Goal: Obtain resource: Obtain resource

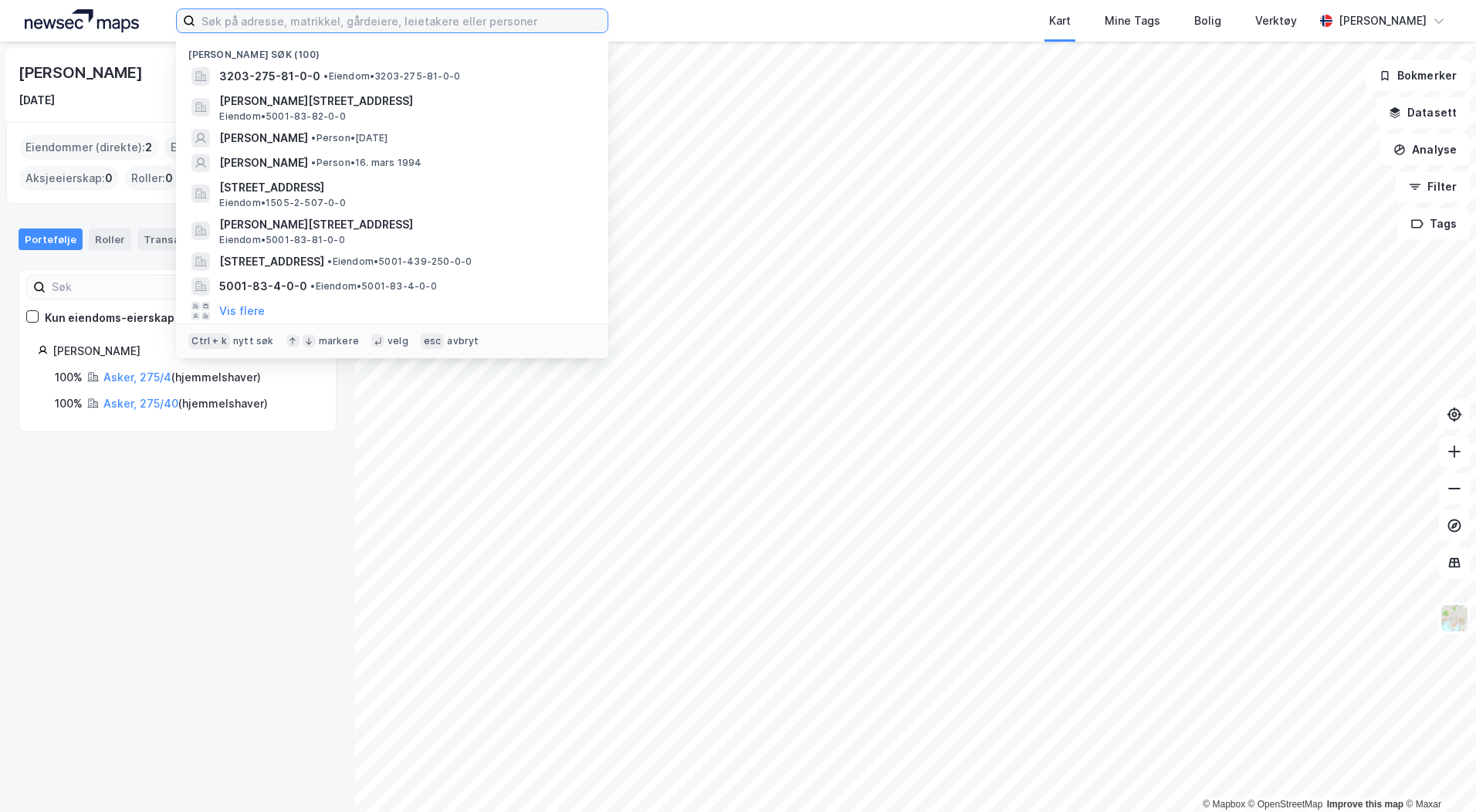
click at [318, 25] on input at bounding box center [401, 21] width 412 height 23
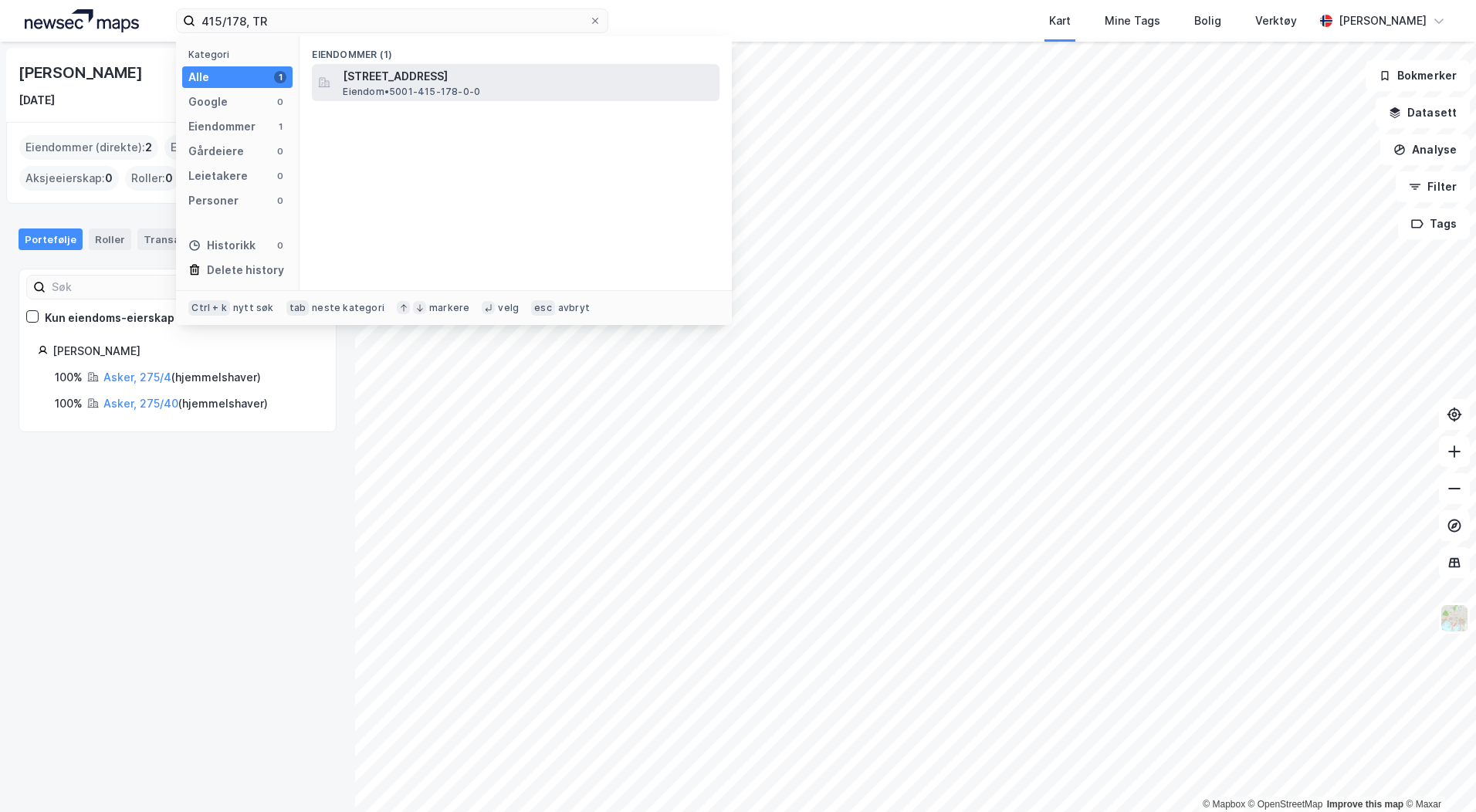
click at [447, 84] on span "[STREET_ADDRESS]" at bounding box center [527, 77] width 370 height 18
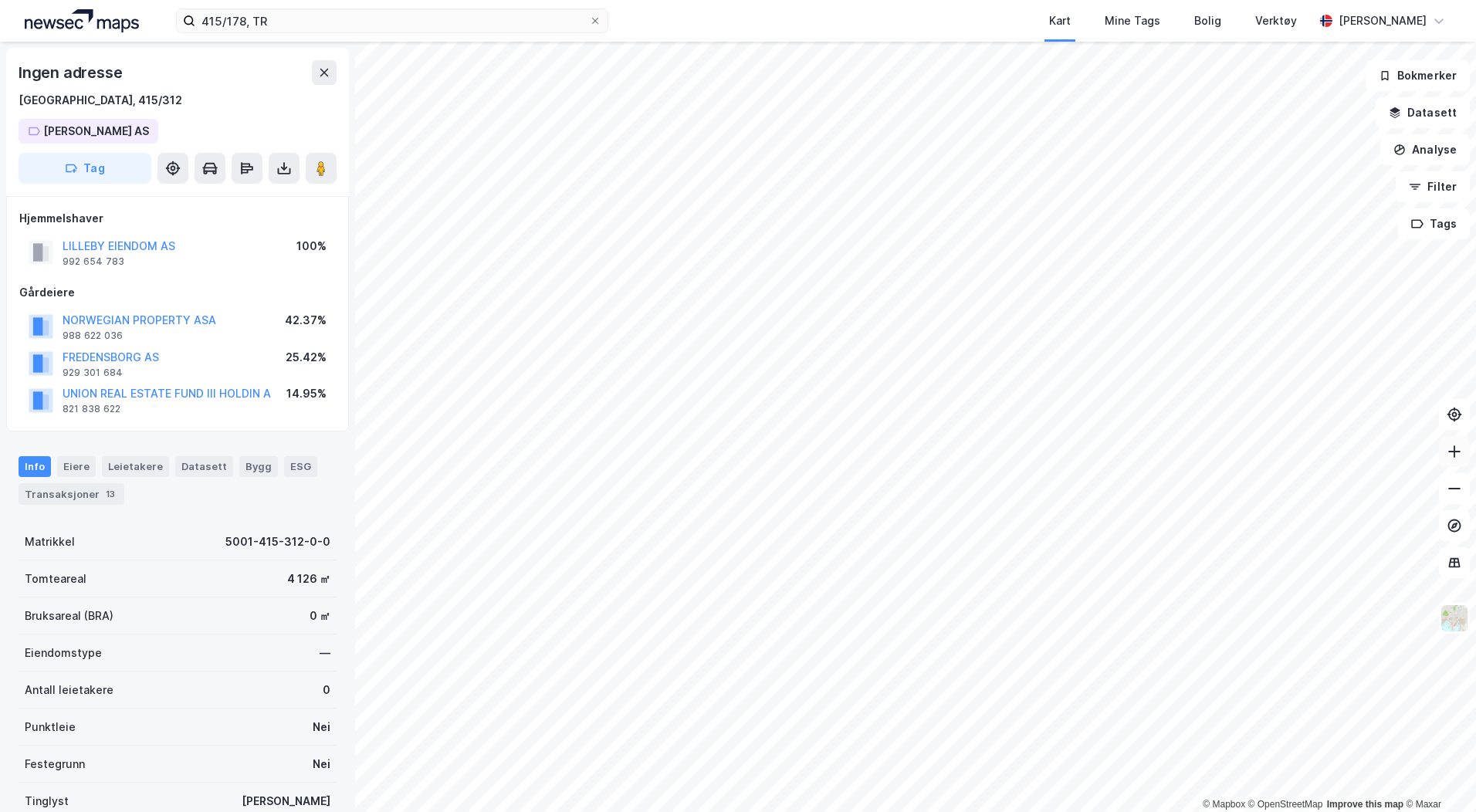
click at [1455, 450] on icon at bounding box center [1454, 452] width 16 height 16
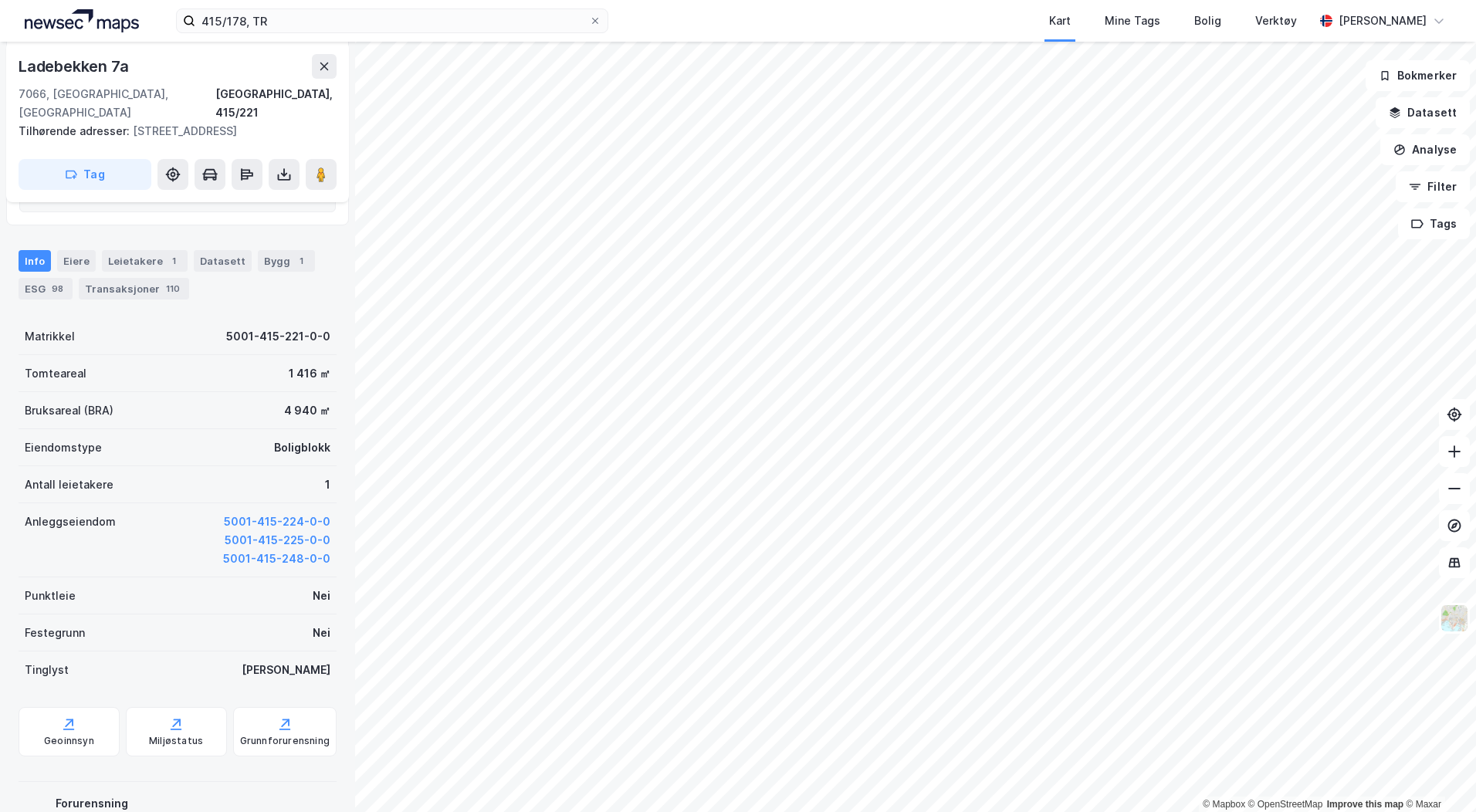
scroll to position [309, 0]
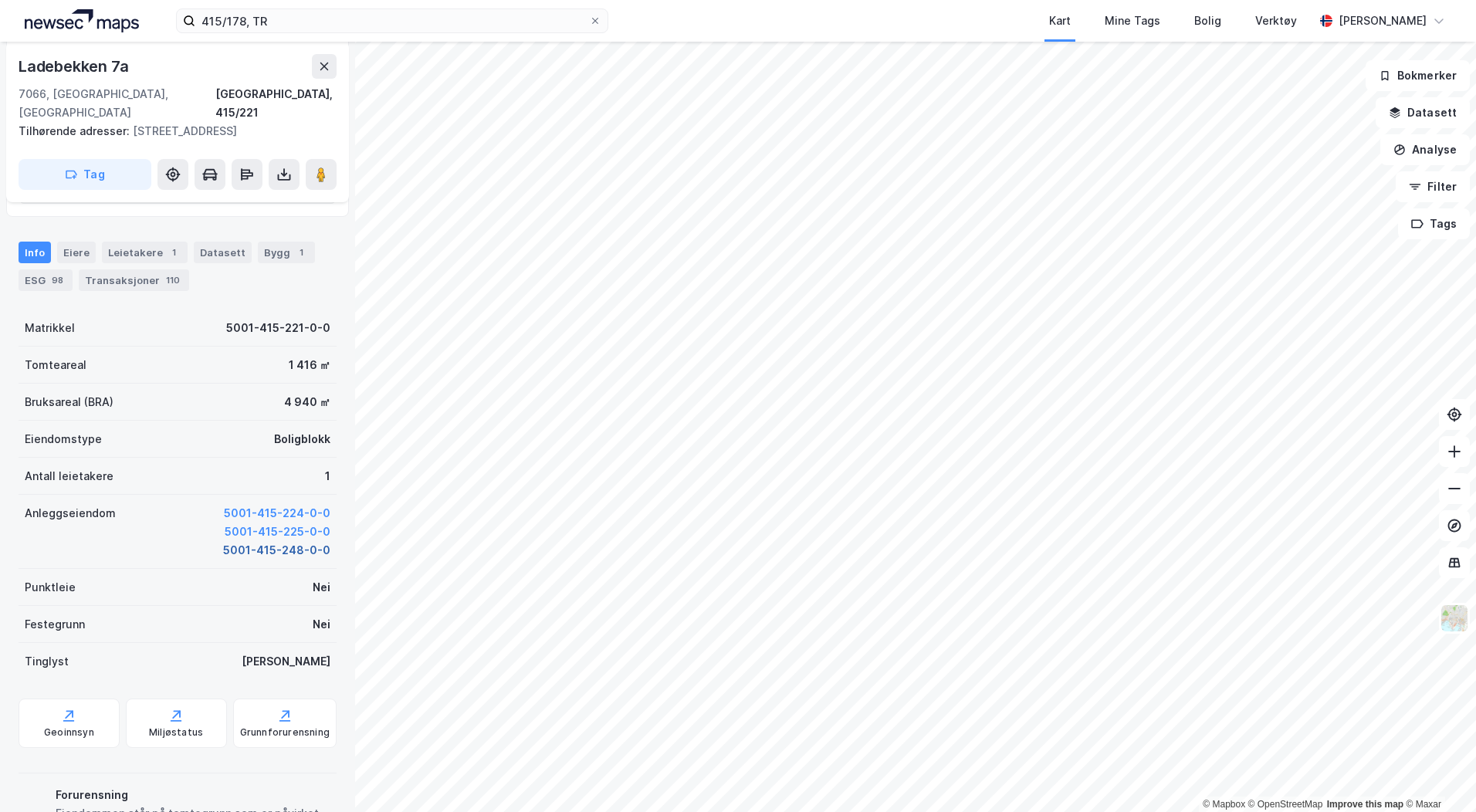
click at [291, 541] on button "5001-415-248-0-0" at bounding box center [276, 550] width 107 height 18
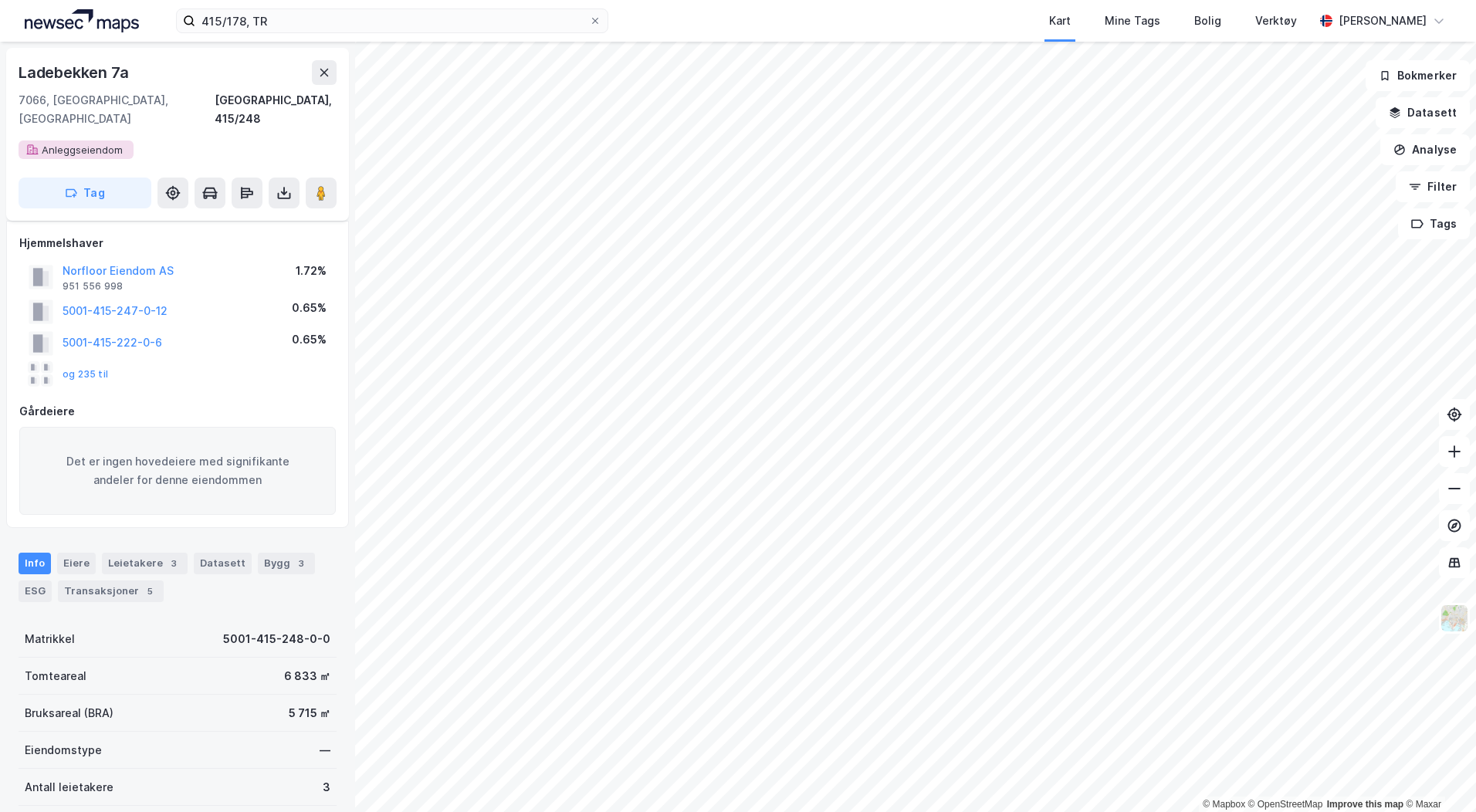
scroll to position [309, 0]
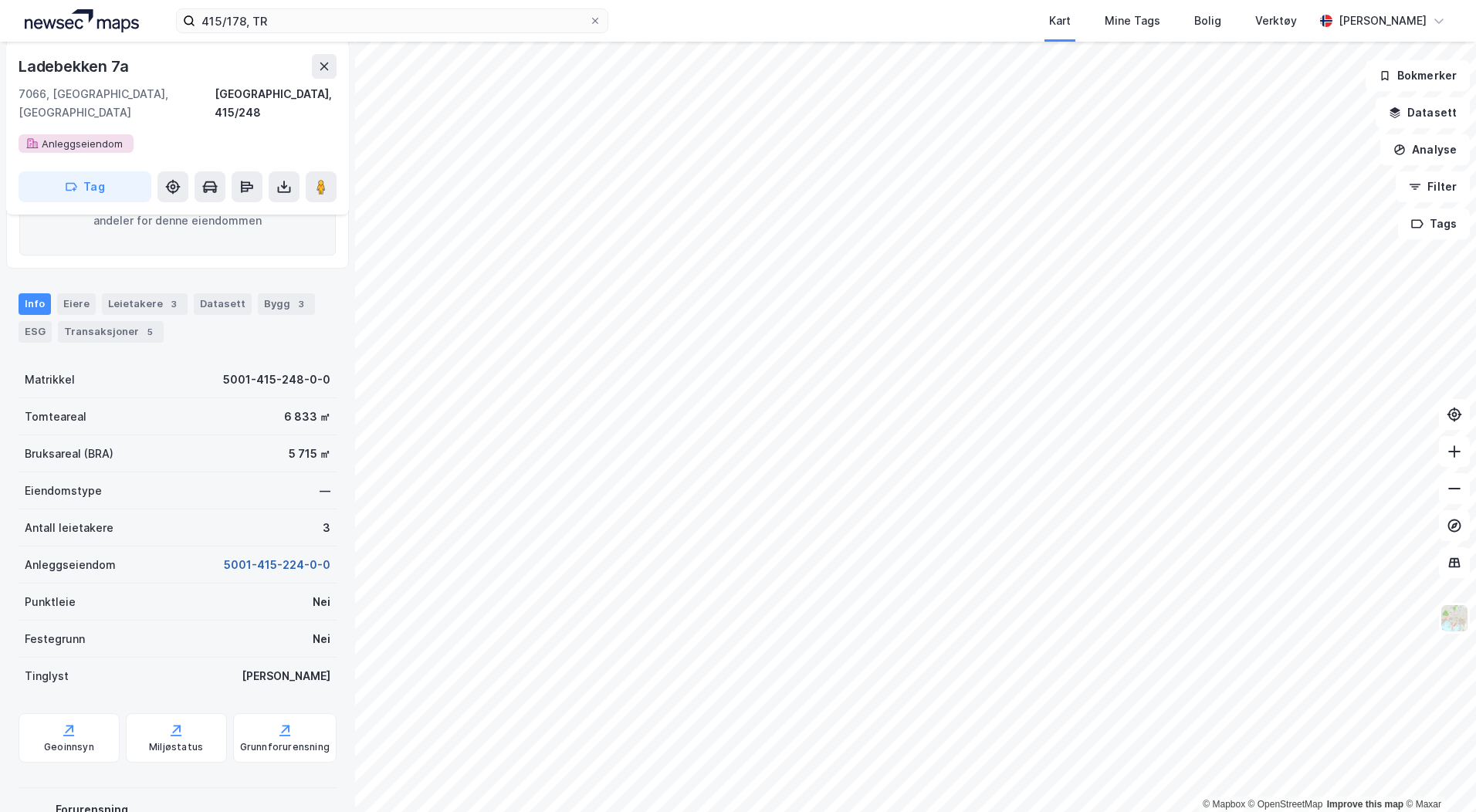
click at [307, 556] on button "5001-415-224-0-0" at bounding box center [277, 565] width 106 height 18
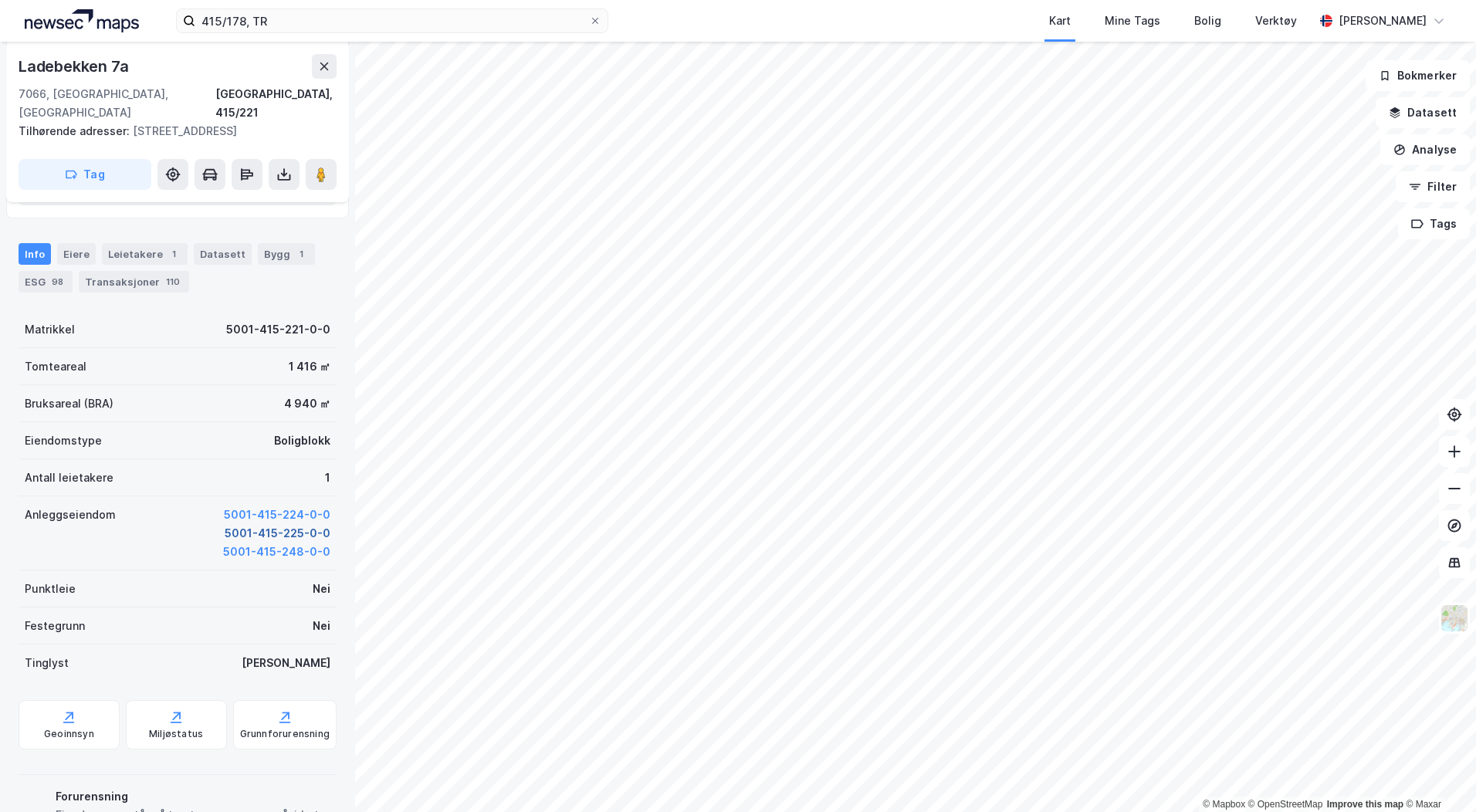
scroll to position [309, 0]
click at [275, 522] on button "5001-415-225-0-0" at bounding box center [277, 531] width 106 height 18
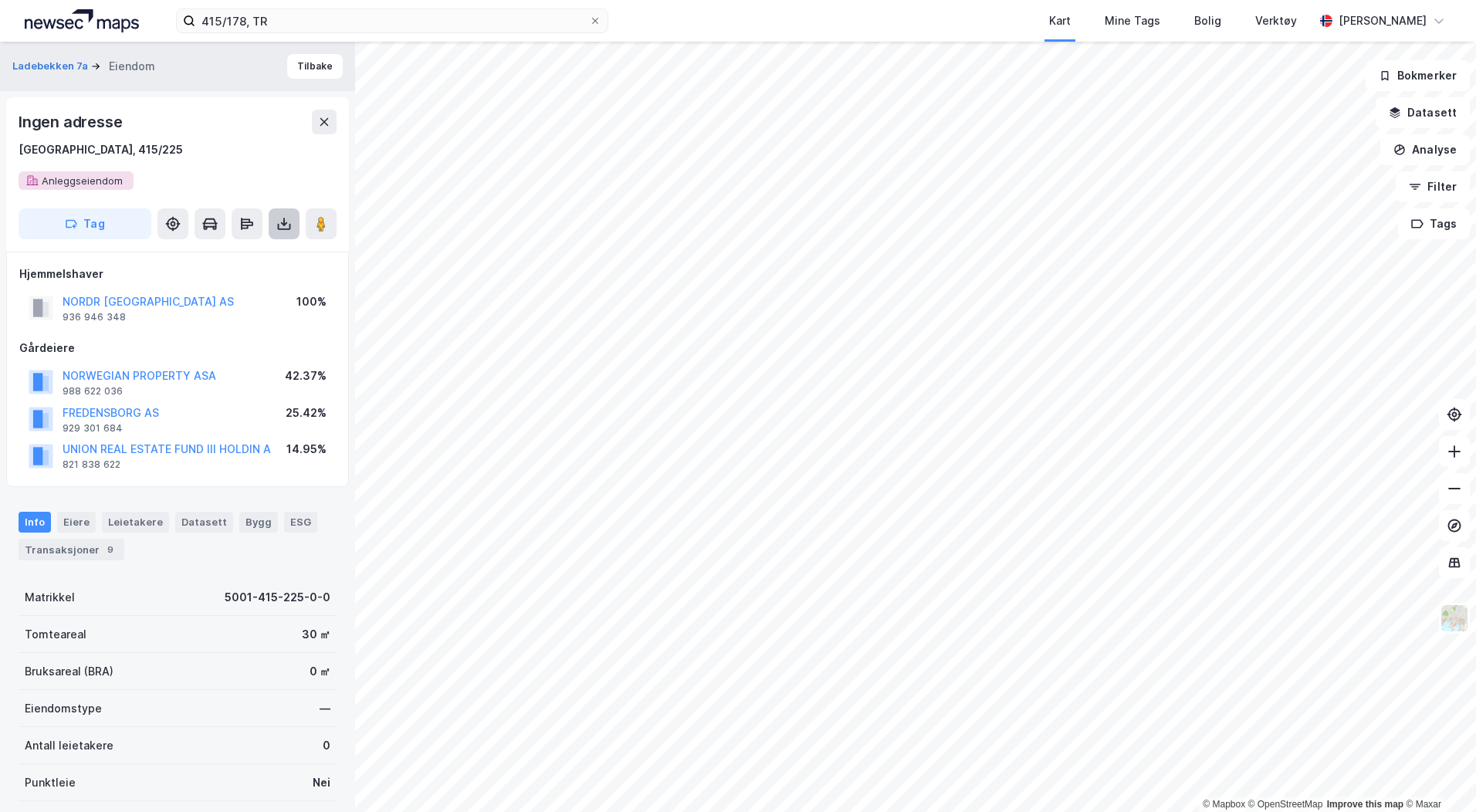
click at [275, 223] on button at bounding box center [284, 224] width 31 height 31
click at [239, 253] on div "Last ned grunnbok" at bounding box center [208, 255] width 90 height 12
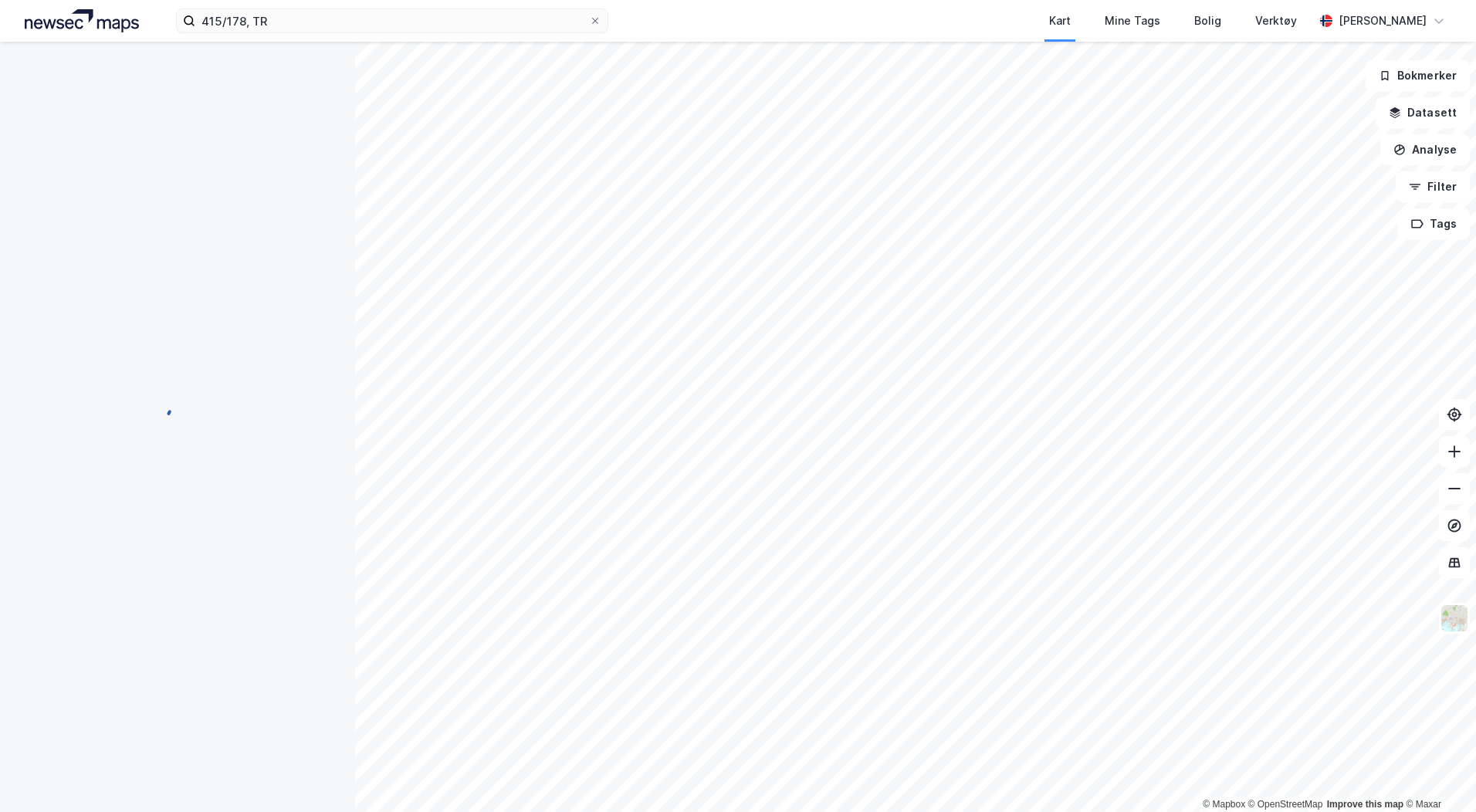
scroll to position [4, 0]
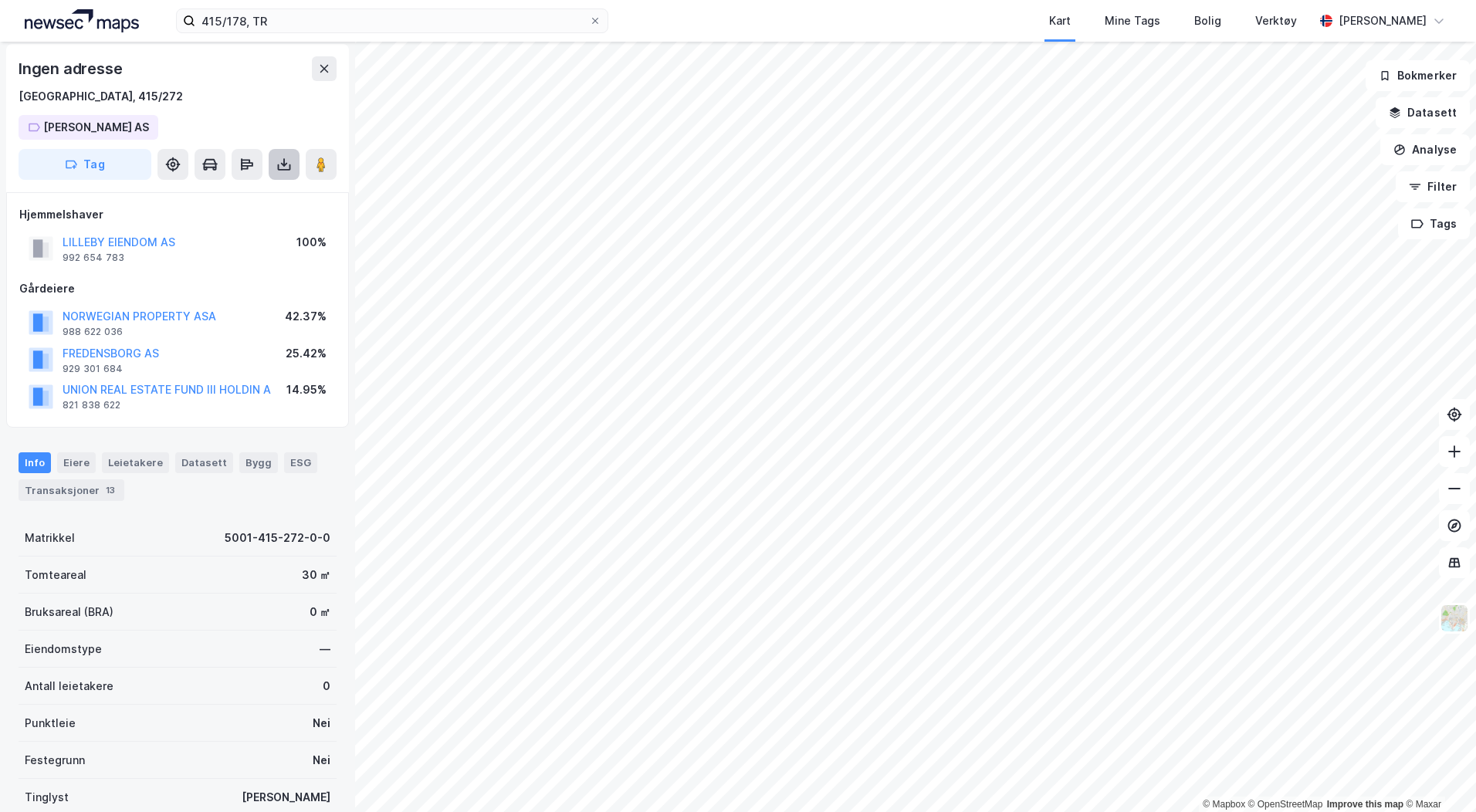
click at [287, 166] on icon at bounding box center [284, 164] width 16 height 16
click at [282, 164] on icon at bounding box center [284, 165] width 6 height 4
click at [248, 193] on div "Last ned grunnbok" at bounding box center [208, 195] width 90 height 12
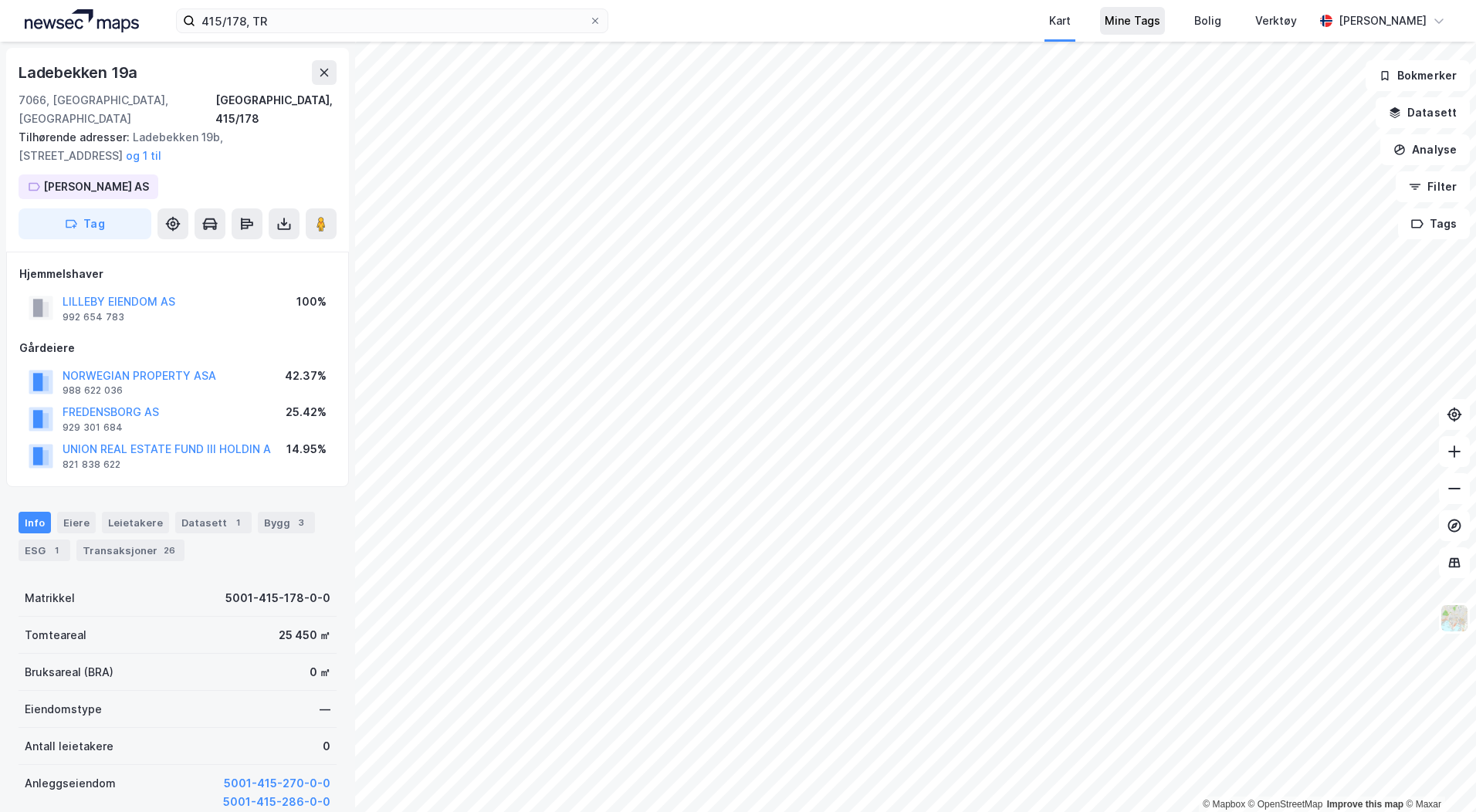
scroll to position [4, 0]
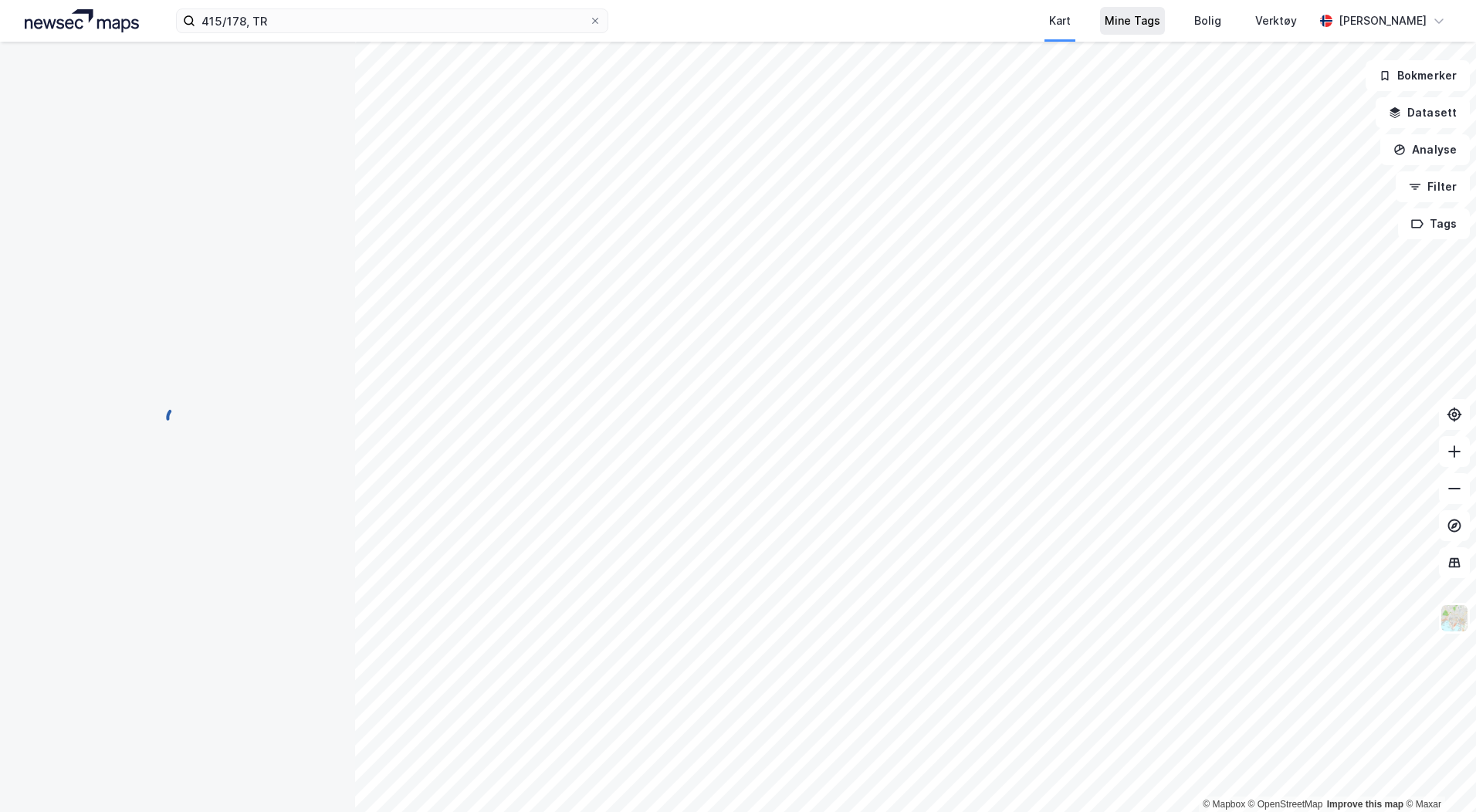
scroll to position [4, 0]
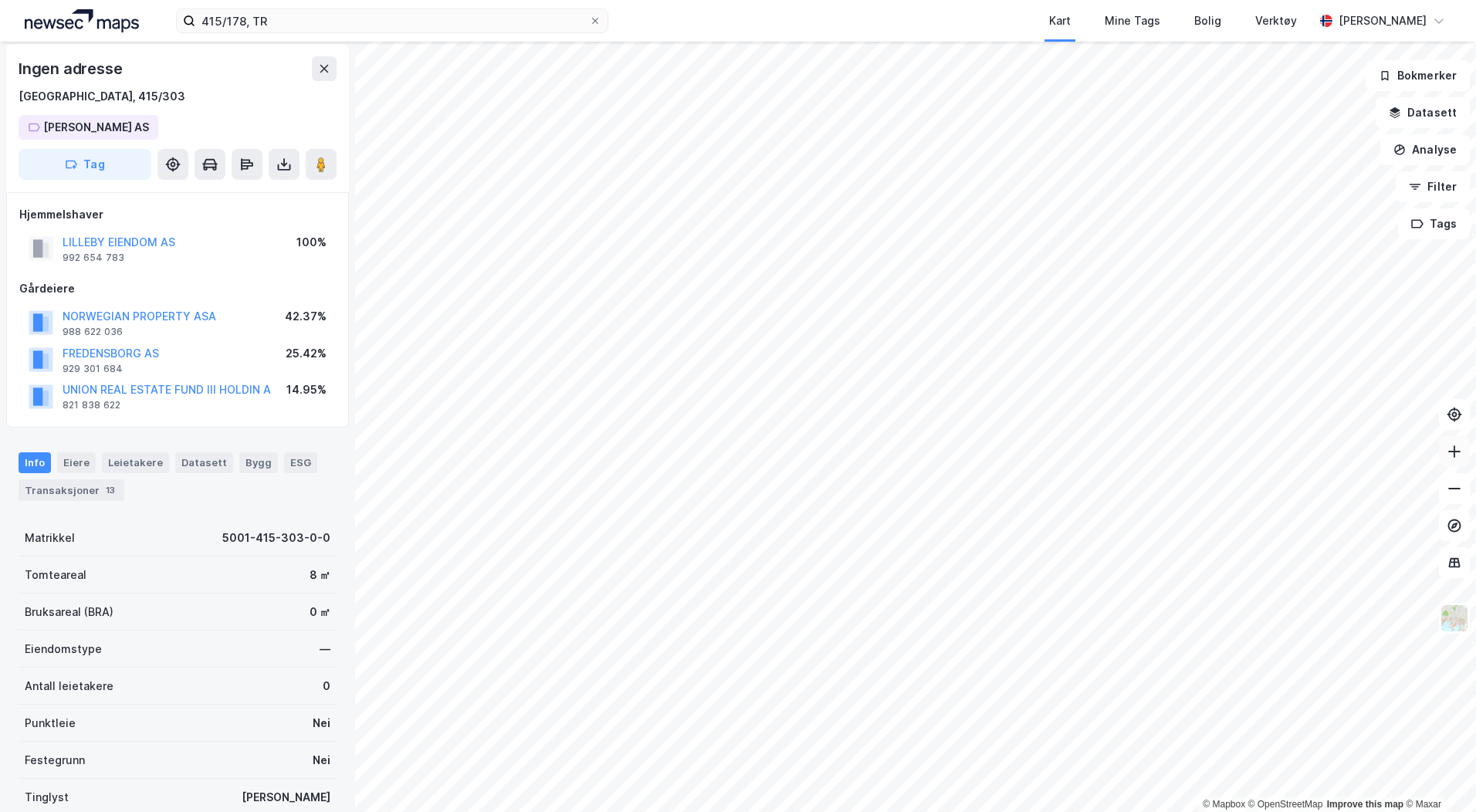
click at [1453, 455] on icon at bounding box center [1454, 452] width 16 height 16
click at [282, 161] on icon at bounding box center [284, 164] width 16 height 16
click at [166, 196] on div "Last ned grunnbok" at bounding box center [199, 195] width 108 height 12
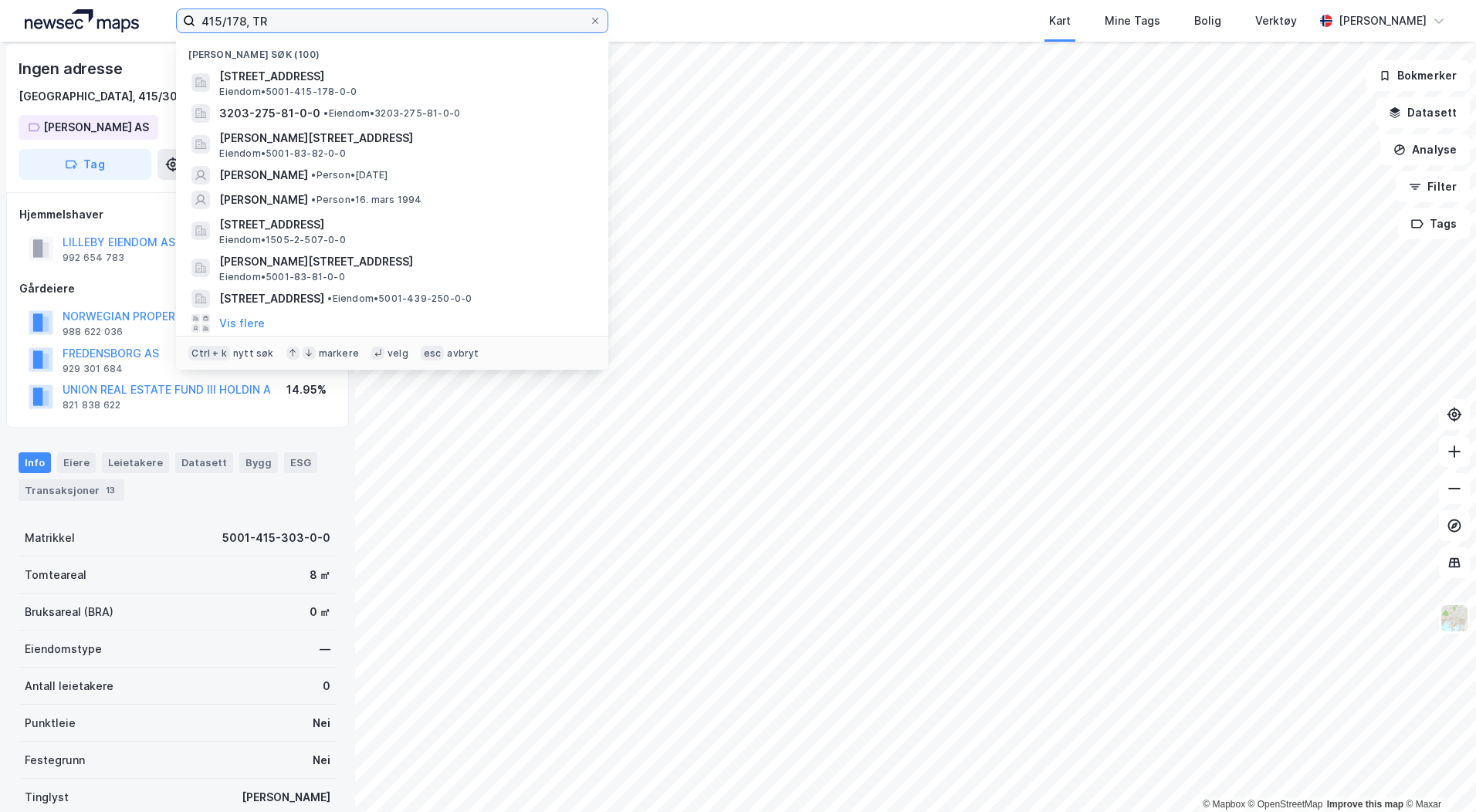
drag, startPoint x: 275, startPoint y: 20, endPoint x: 56, endPoint y: 18, distance: 219.0
click at [64, 17] on div "415/178, [PERSON_NAME] søk (100) [STREET_ADDRESS] Eiendom • 5001-415-178-0-0 32…" at bounding box center [738, 21] width 1476 height 42
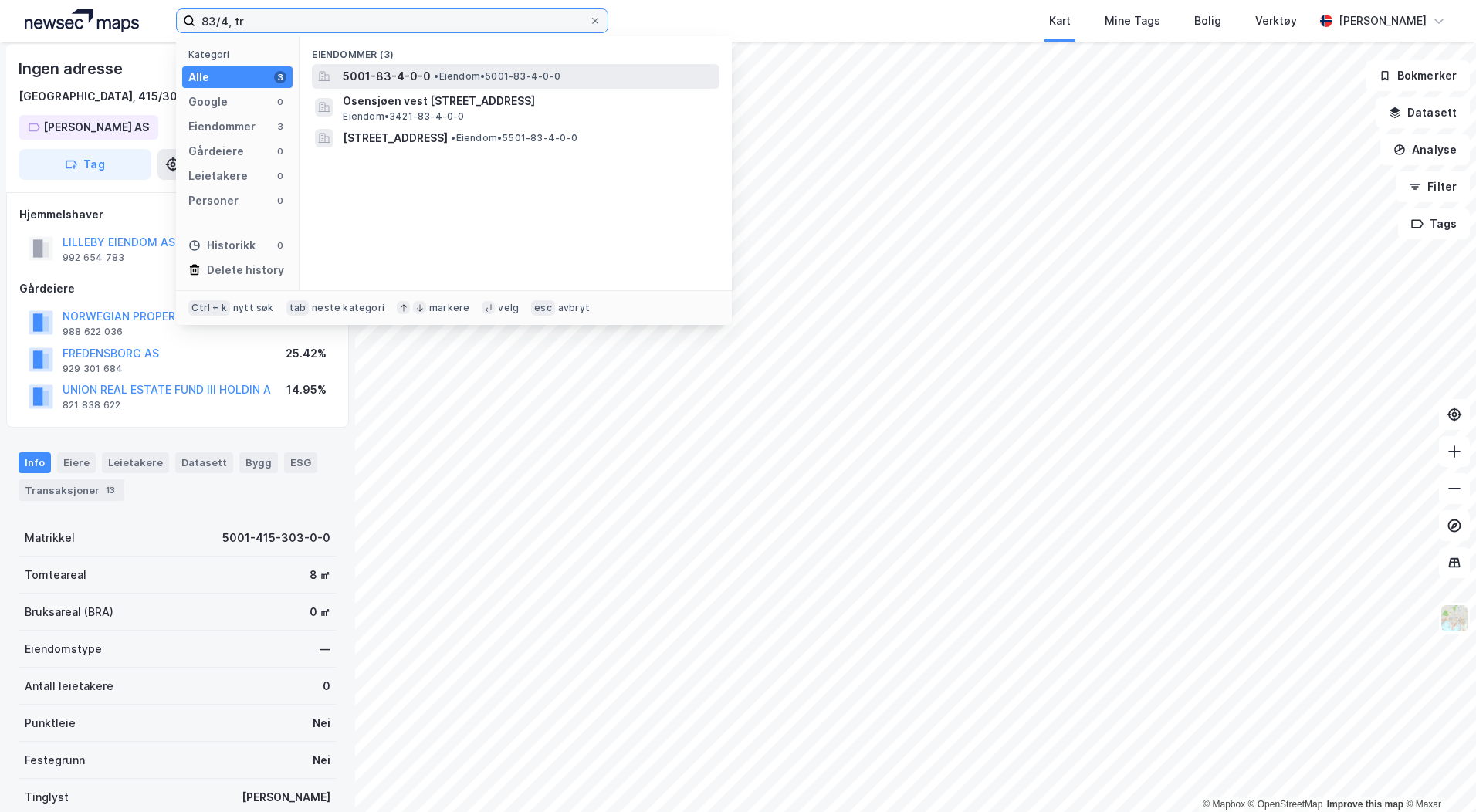
type input "83/4, tr"
click at [373, 77] on span "5001-83-4-0-0" at bounding box center [387, 77] width 88 height 18
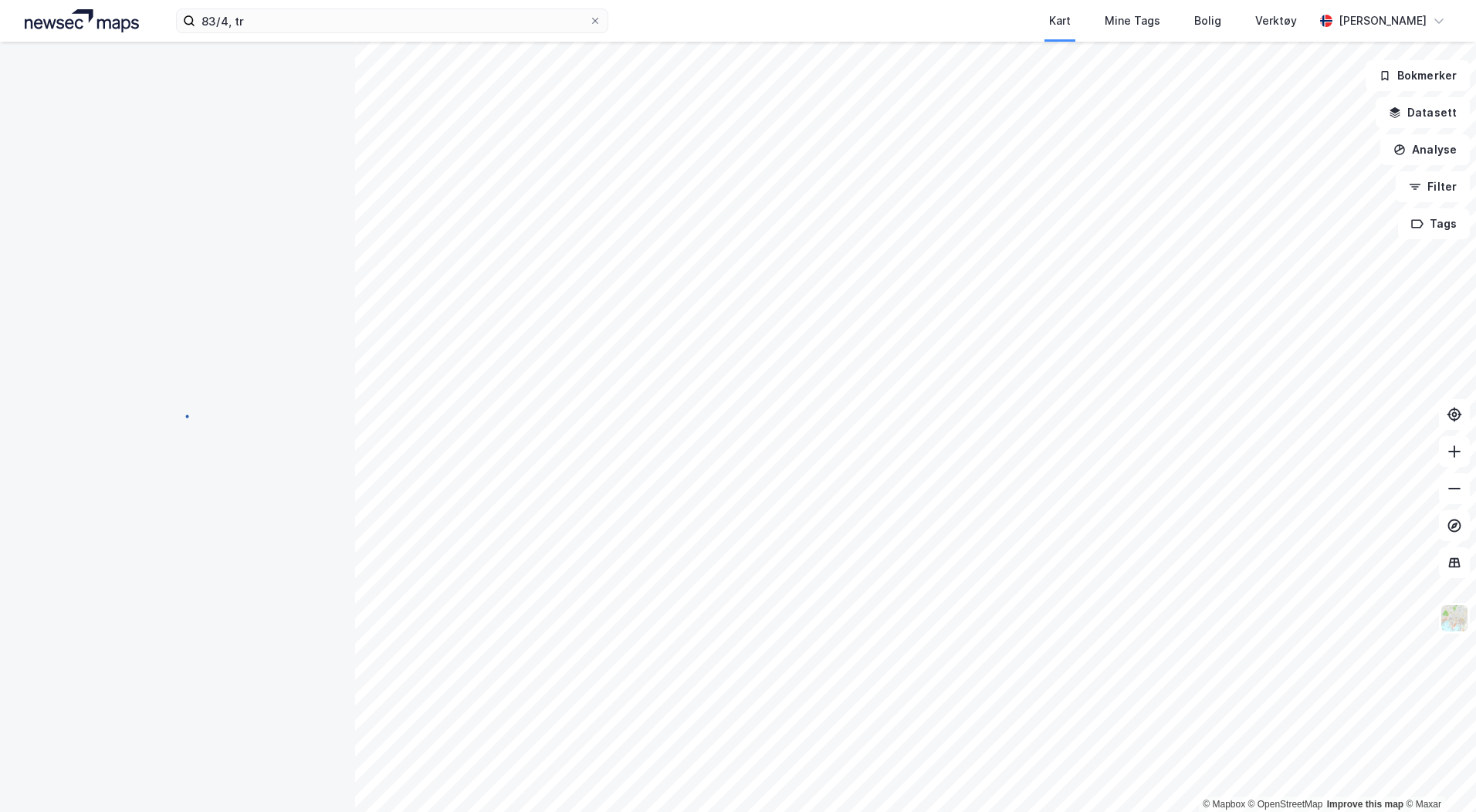
scroll to position [4, 0]
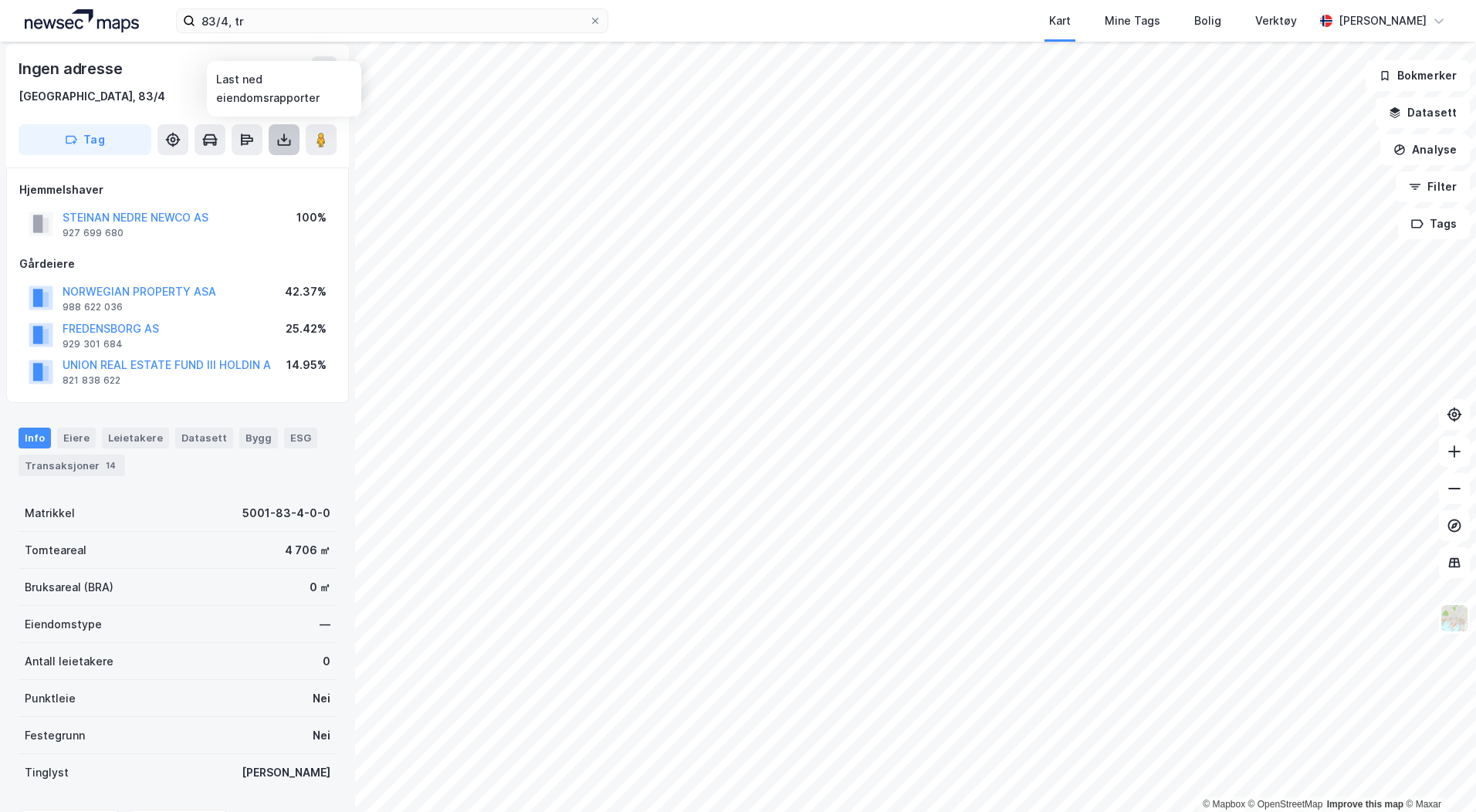
click at [284, 145] on icon at bounding box center [285, 142] width 13 height 6
click at [239, 162] on div "Last ned grunnbok" at bounding box center [217, 171] width 165 height 25
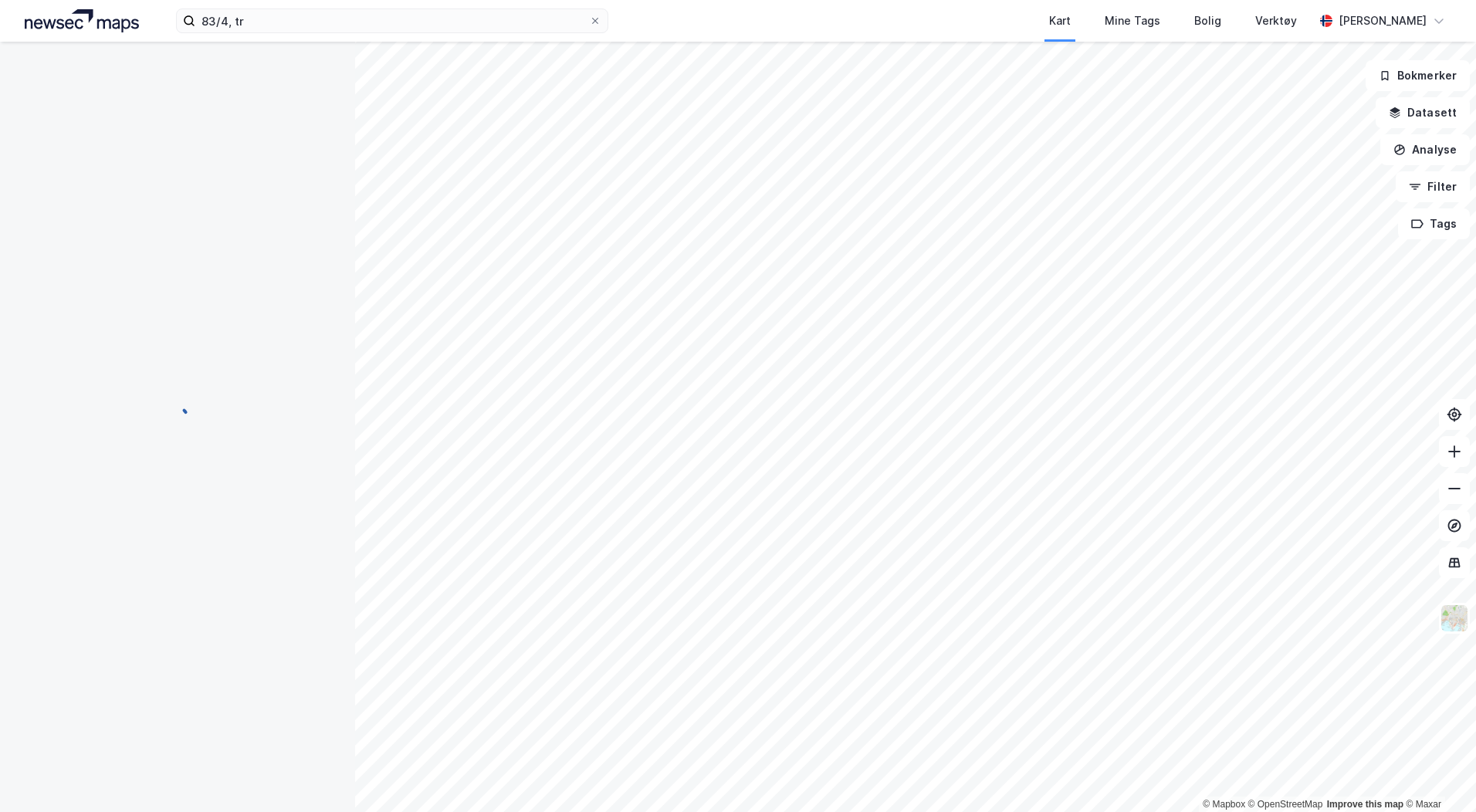
scroll to position [0, 0]
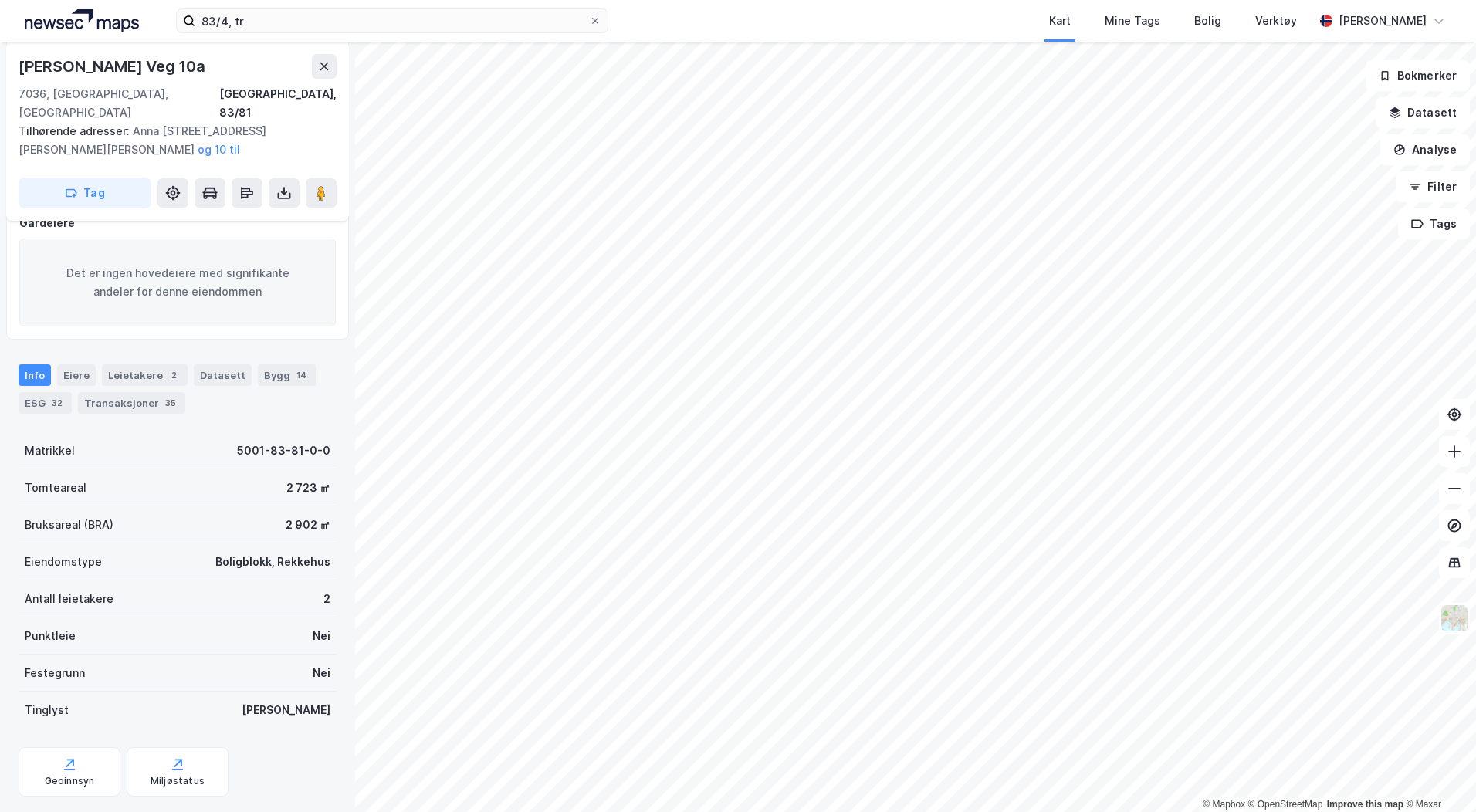
scroll to position [191, 0]
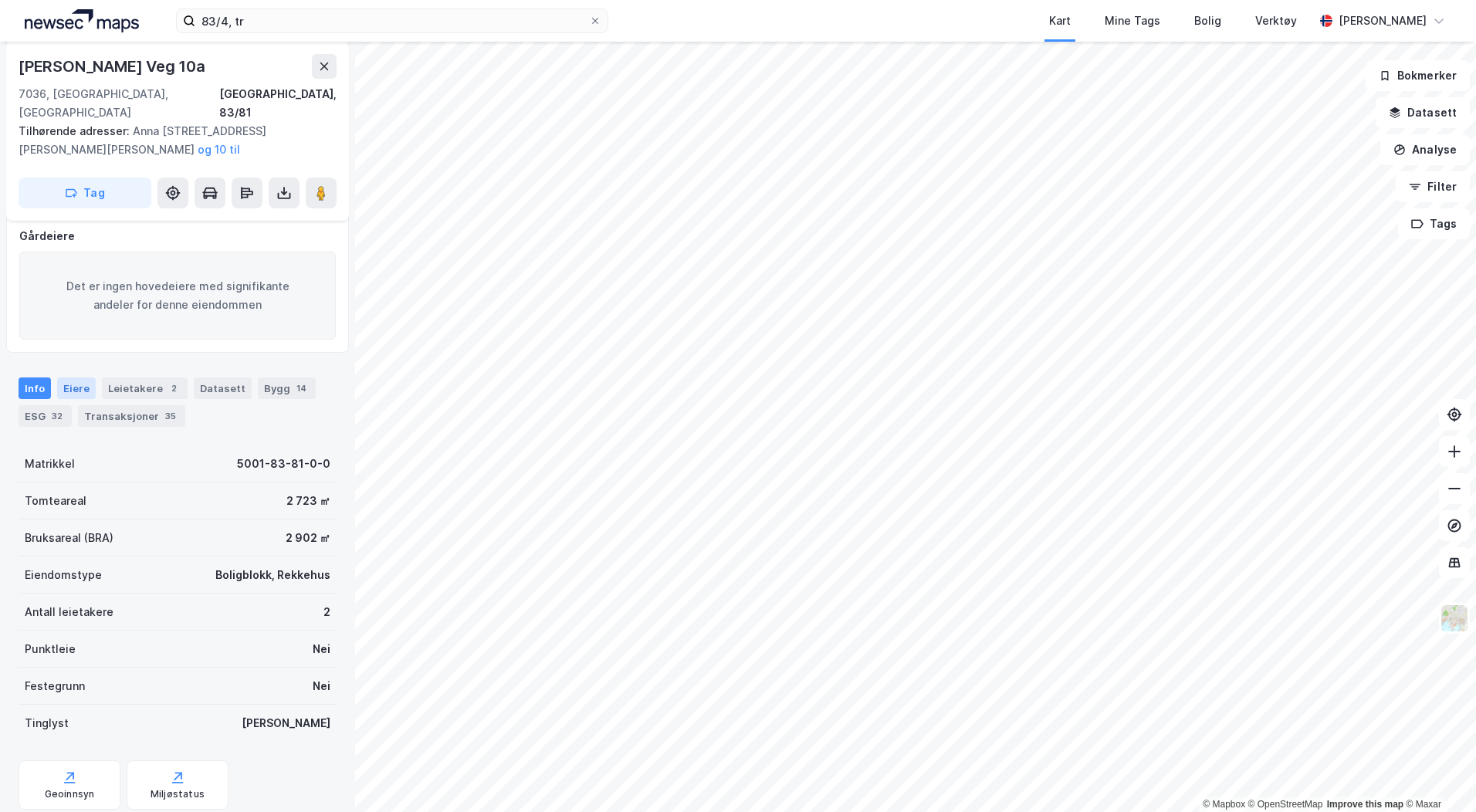
click at [91, 378] on div "Eiere" at bounding box center [77, 389] width 38 height 22
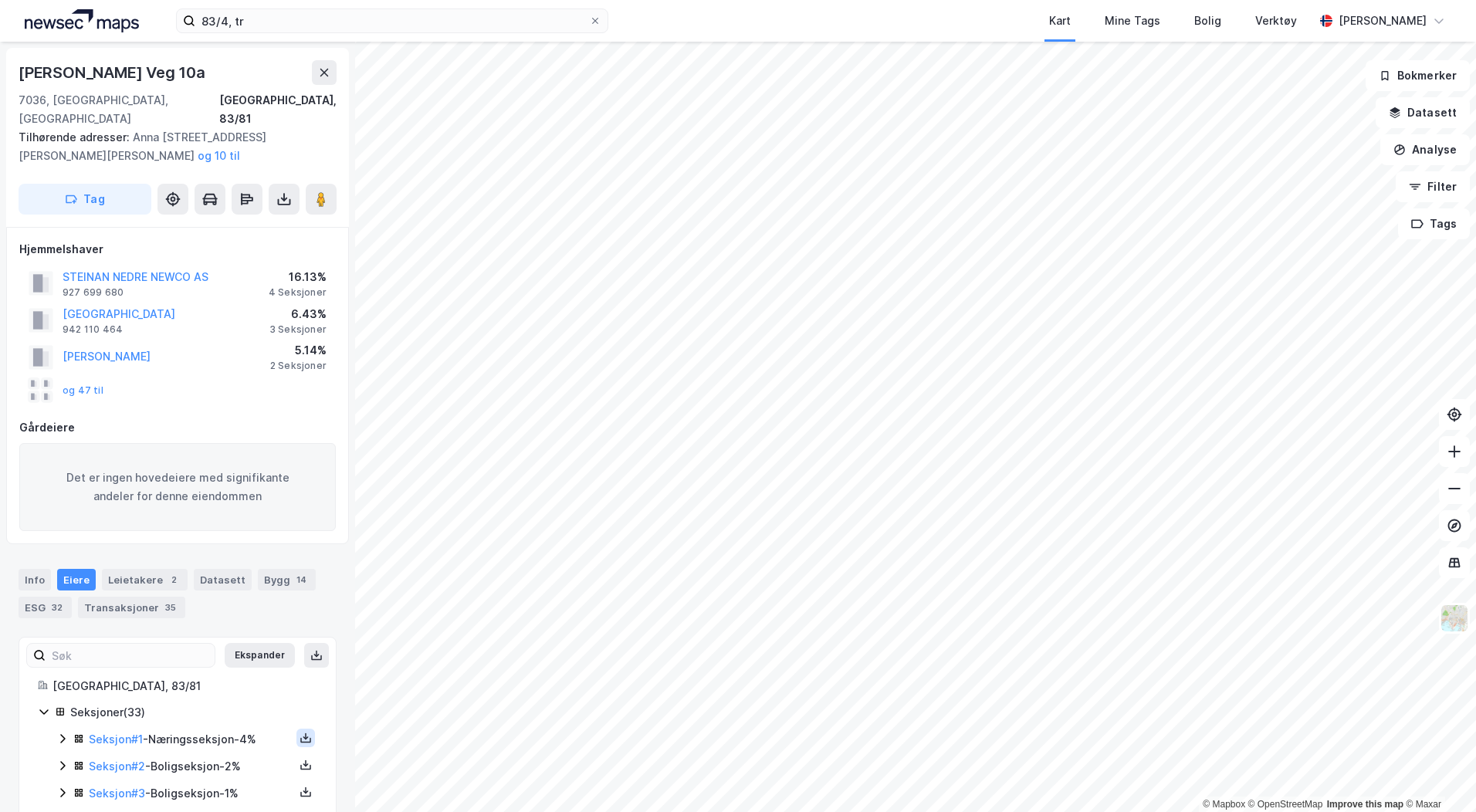
click at [300, 732] on icon at bounding box center [305, 738] width 12 height 12
click at [130, 733] on link "Seksjon # 1" at bounding box center [116, 740] width 54 height 13
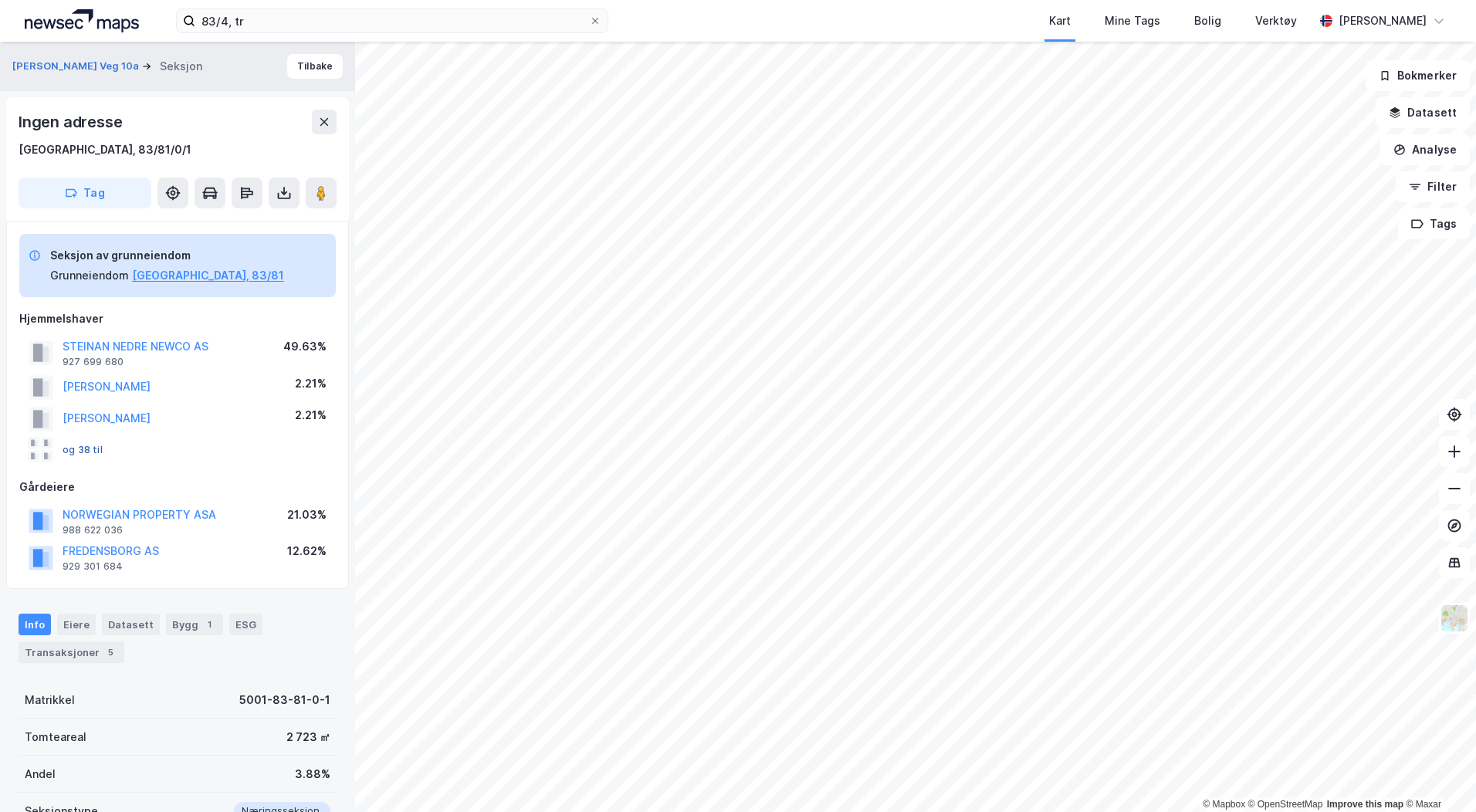
click at [0, 0] on button "og 38 til" at bounding box center [0, 0] width 0 height 0
